Goal: Task Accomplishment & Management: Manage account settings

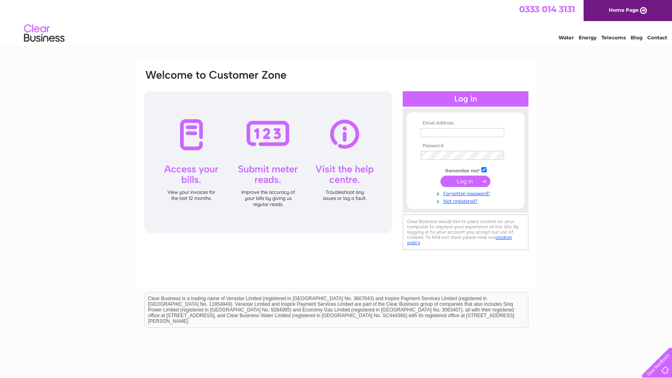
click at [189, 169] on div at bounding box center [268, 162] width 248 height 142
click at [465, 131] on input "text" at bounding box center [463, 132] width 84 height 9
type input "woodfarm470@gmail.com"
click at [453, 185] on input "submit" at bounding box center [466, 181] width 50 height 11
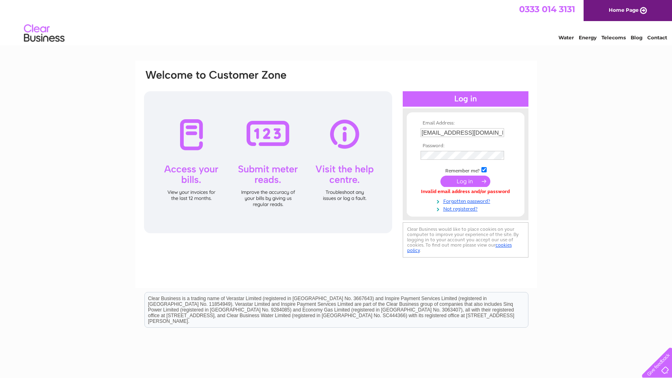
click at [465, 181] on input "submit" at bounding box center [466, 181] width 50 height 11
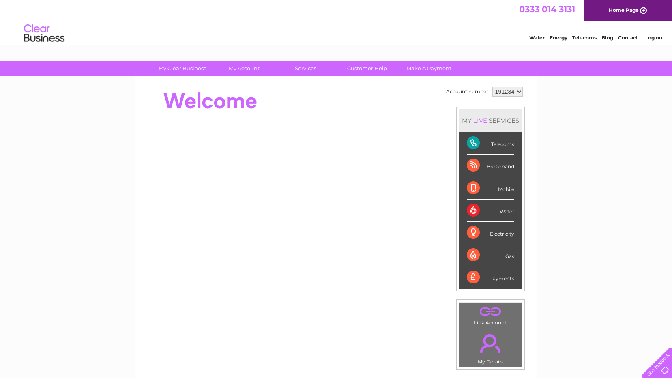
drag, startPoint x: 492, startPoint y: 237, endPoint x: 596, endPoint y: 230, distance: 103.7
click at [596, 230] on div "My Clear Business Login Details My Details My Preferences Link Account My Accou…" at bounding box center [336, 289] width 672 height 456
drag, startPoint x: 596, startPoint y: 230, endPoint x: 608, endPoint y: 231, distance: 12.6
click at [607, 231] on div "My Clear Business Login Details My Details My Preferences Link Account My Accou…" at bounding box center [336, 289] width 672 height 456
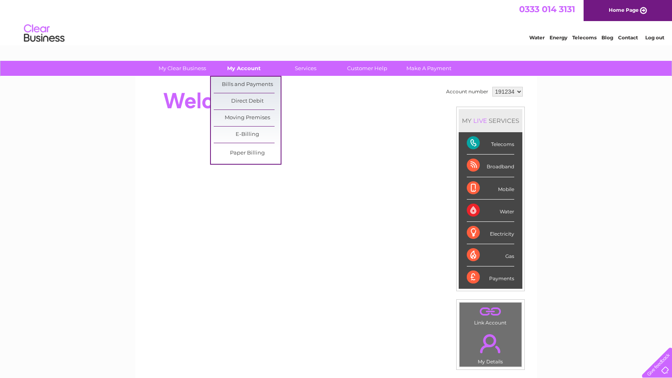
click at [238, 68] on link "My Account" at bounding box center [244, 68] width 67 height 15
click at [248, 87] on link "Bills and Payments" at bounding box center [247, 85] width 67 height 16
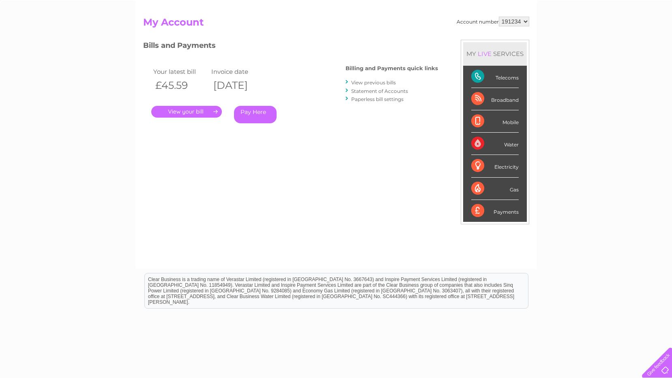
scroll to position [81, 0]
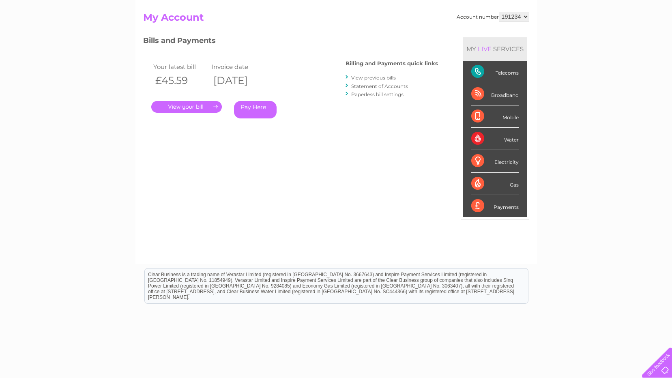
click at [368, 76] on link "View previous bills" at bounding box center [373, 78] width 45 height 6
